Goal: Task Accomplishment & Management: Use online tool/utility

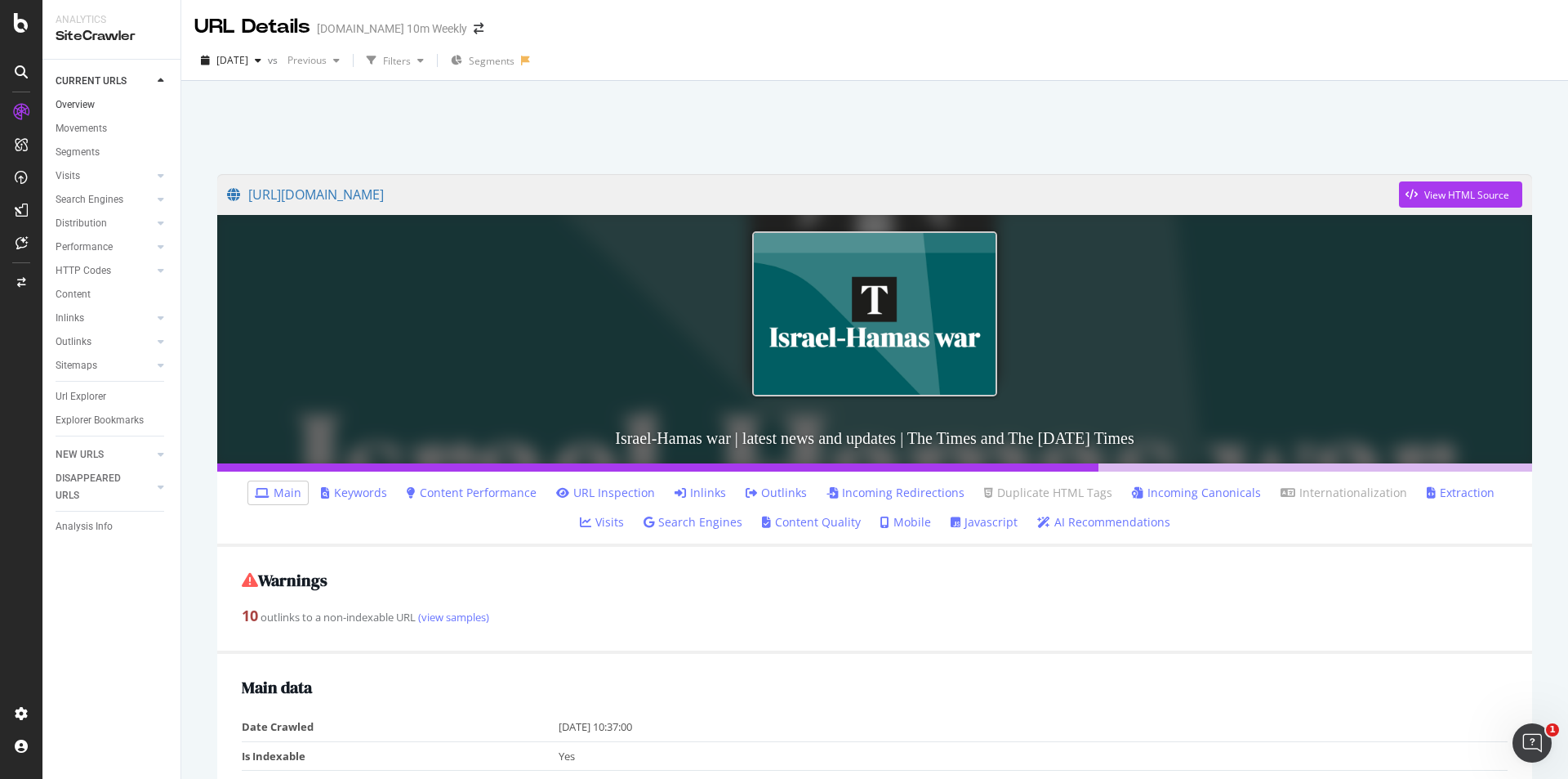
click at [96, 107] on link "Overview" at bounding box center [112, 105] width 114 height 17
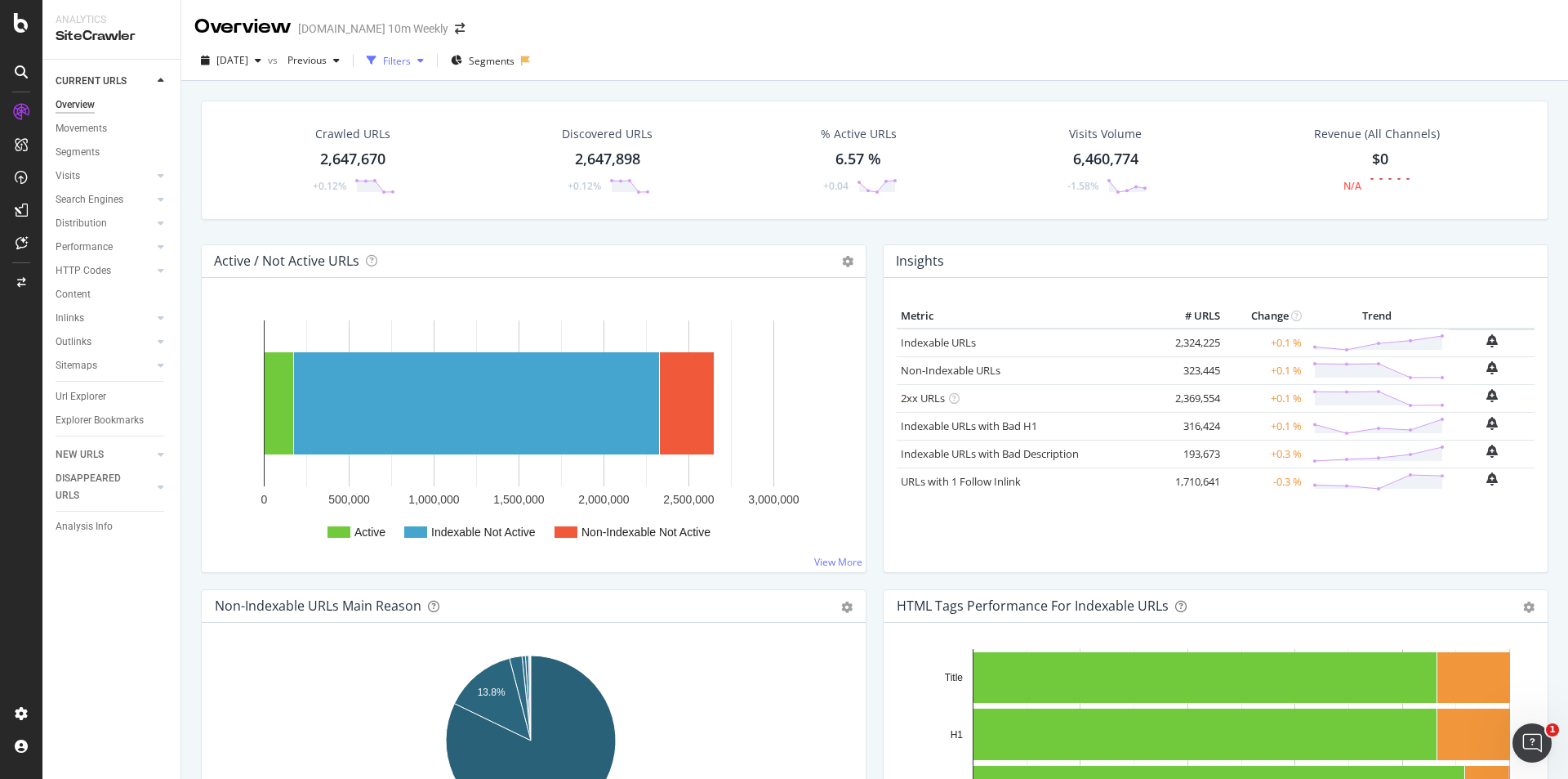
click at [430, 63] on div "button" at bounding box center [420, 60] width 20 height 10
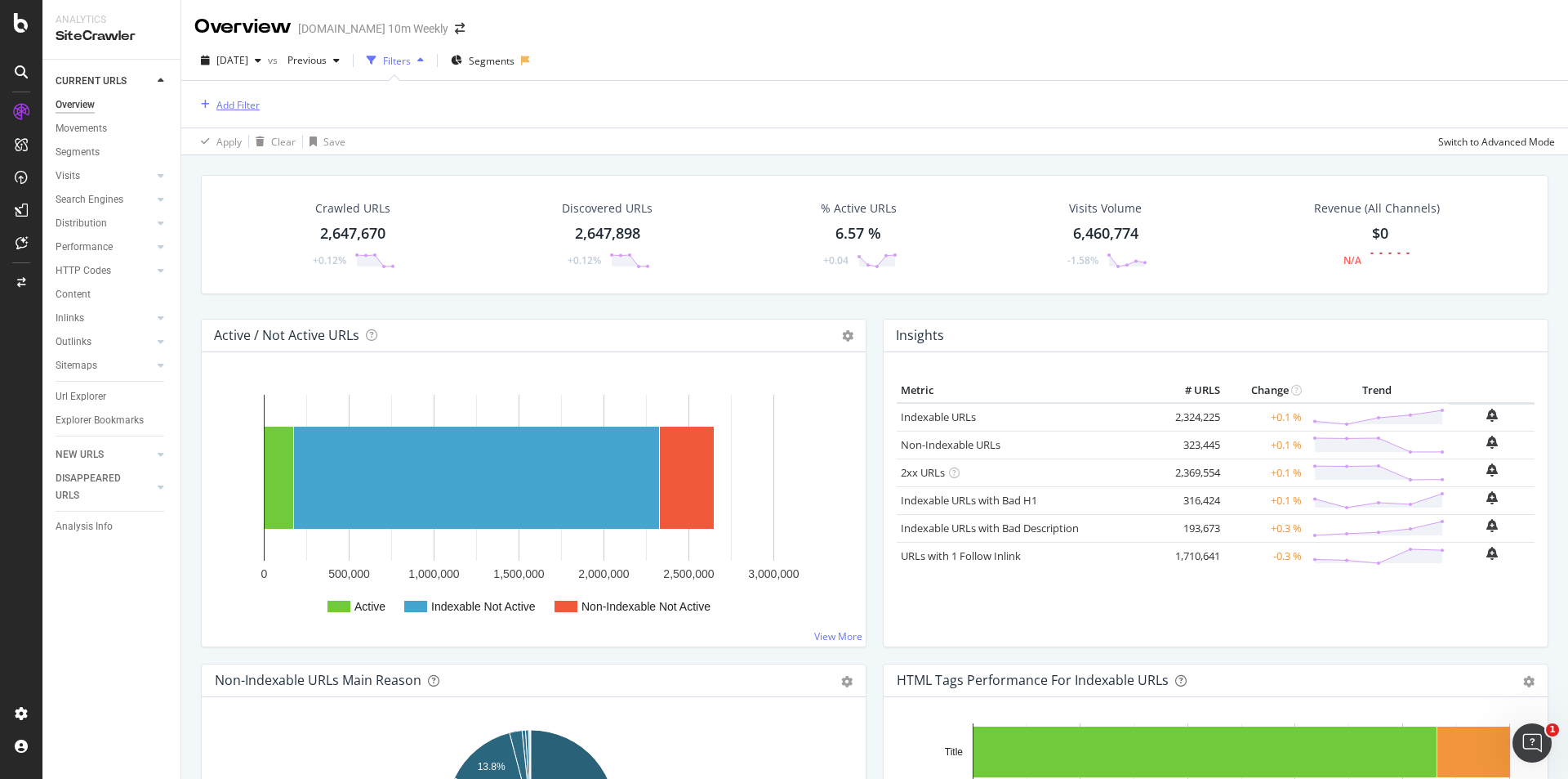
click at [241, 106] on div "Add Filter" at bounding box center [238, 104] width 43 height 14
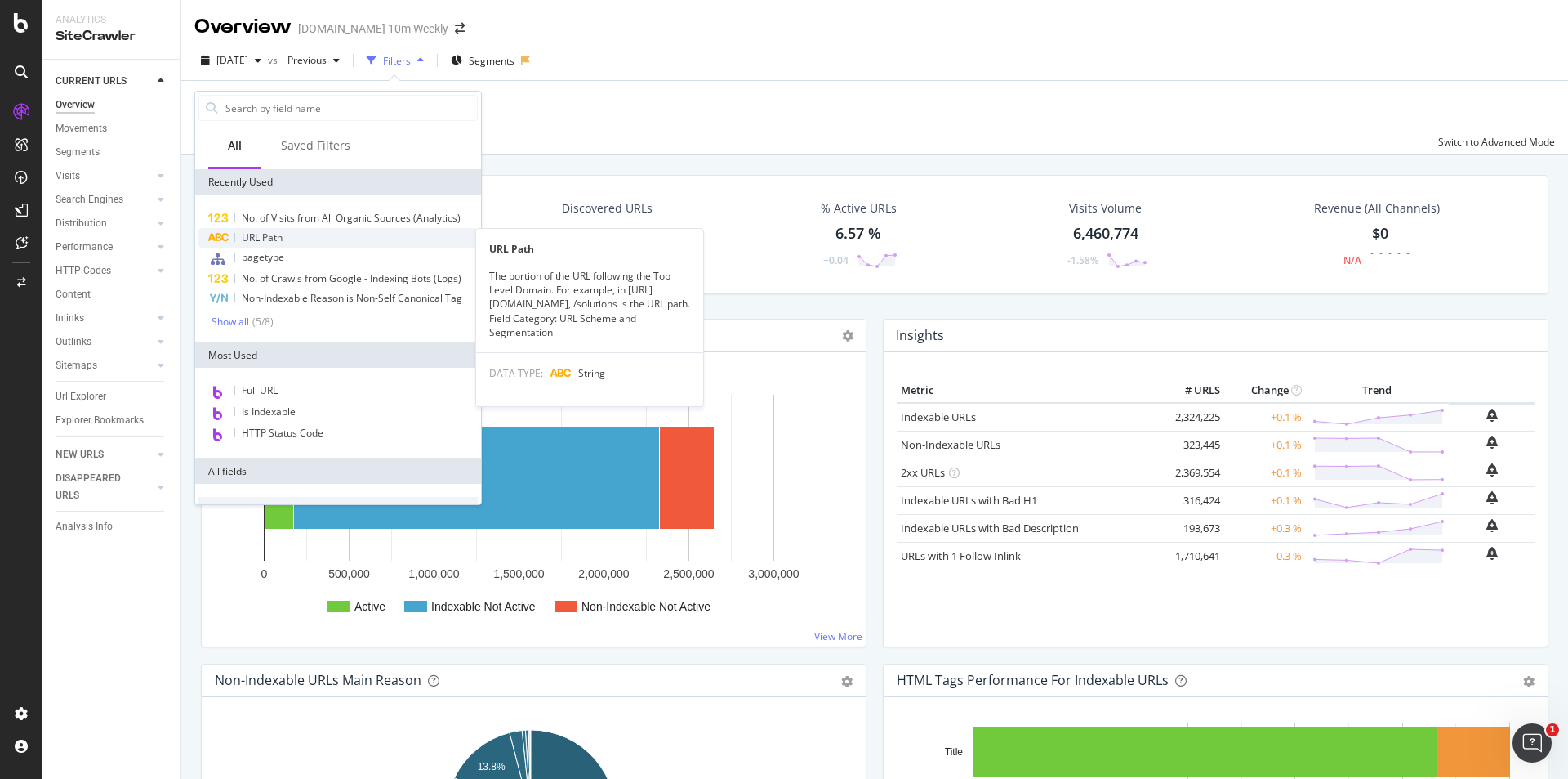
click at [276, 238] on span "URL Path" at bounding box center [261, 237] width 41 height 14
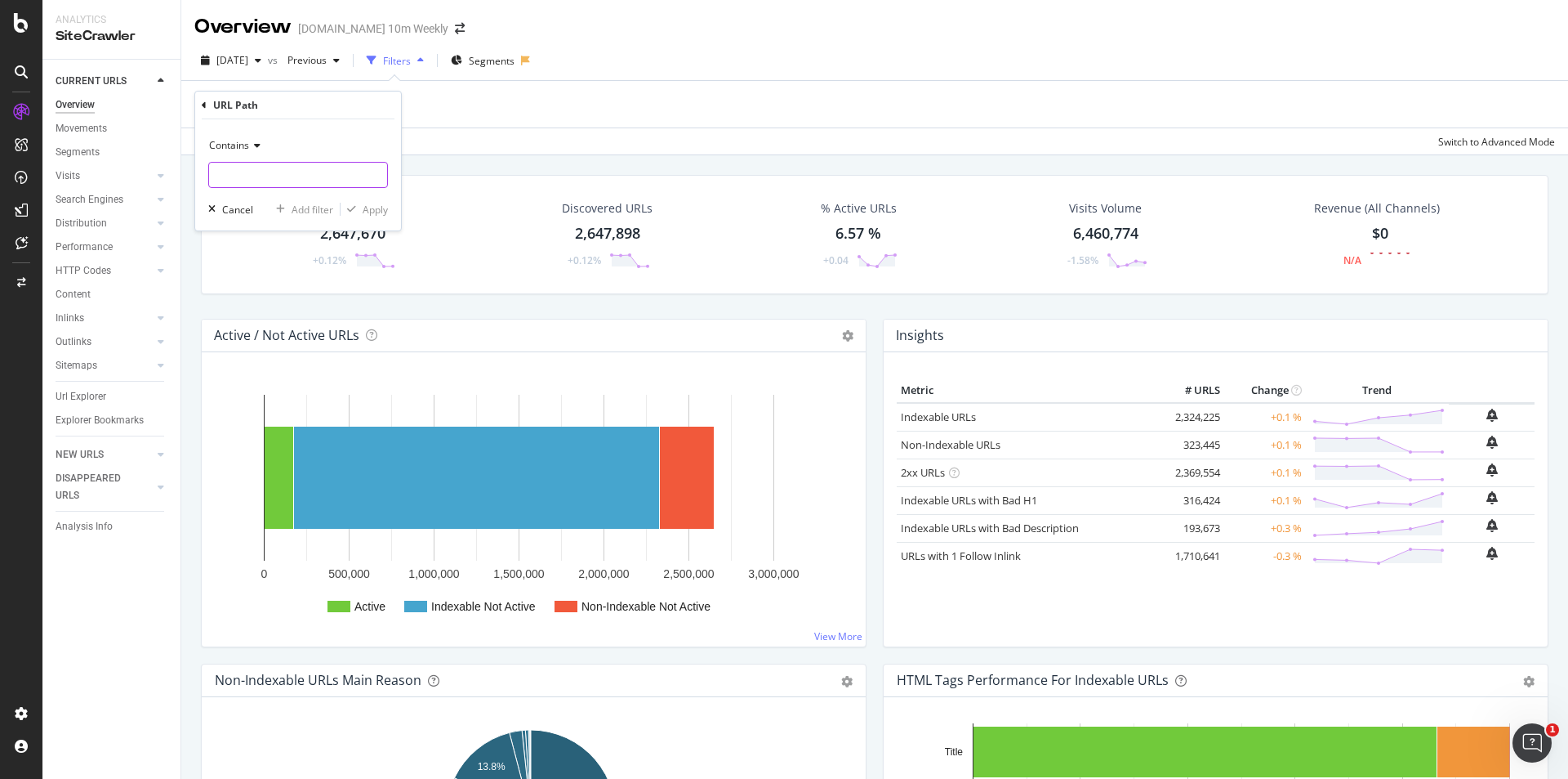
click at [291, 176] on input "text" at bounding box center [298, 175] width 178 height 26
paste input "/?region="
type input "/?region="
click at [376, 200] on div "Contains /?region= Cancel Add filter Apply" at bounding box center [298, 175] width 206 height 111
click at [378, 210] on div "Apply" at bounding box center [375, 209] width 25 height 14
